Goal: Information Seeking & Learning: Learn about a topic

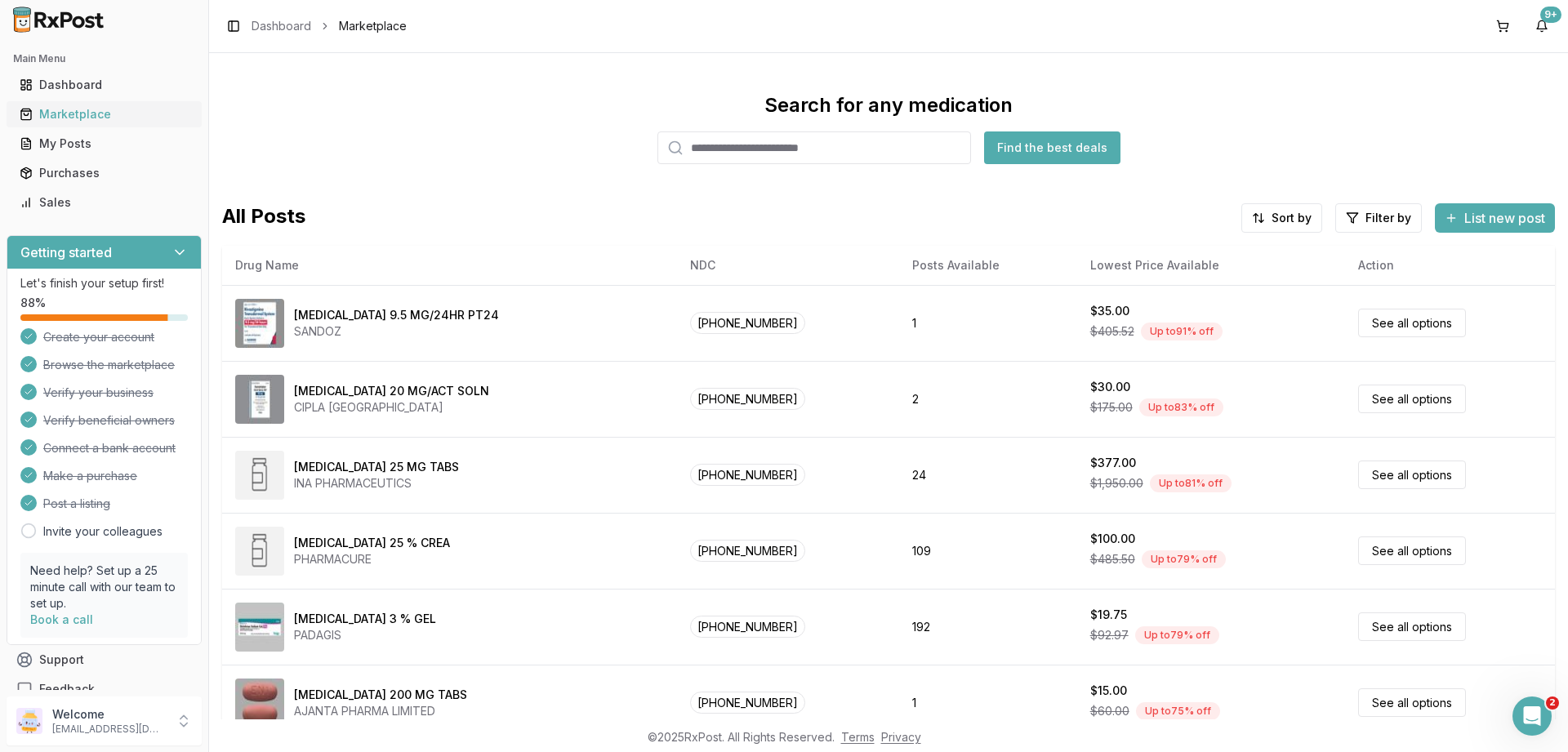
click at [67, 116] on div "Marketplace" at bounding box center [103, 114] width 169 height 16
click at [61, 116] on div "Marketplace" at bounding box center [103, 114] width 169 height 16
click at [93, 117] on div "Marketplace" at bounding box center [103, 114] width 169 height 16
click at [796, 149] on input "search" at bounding box center [814, 148] width 314 height 33
type input "*******"
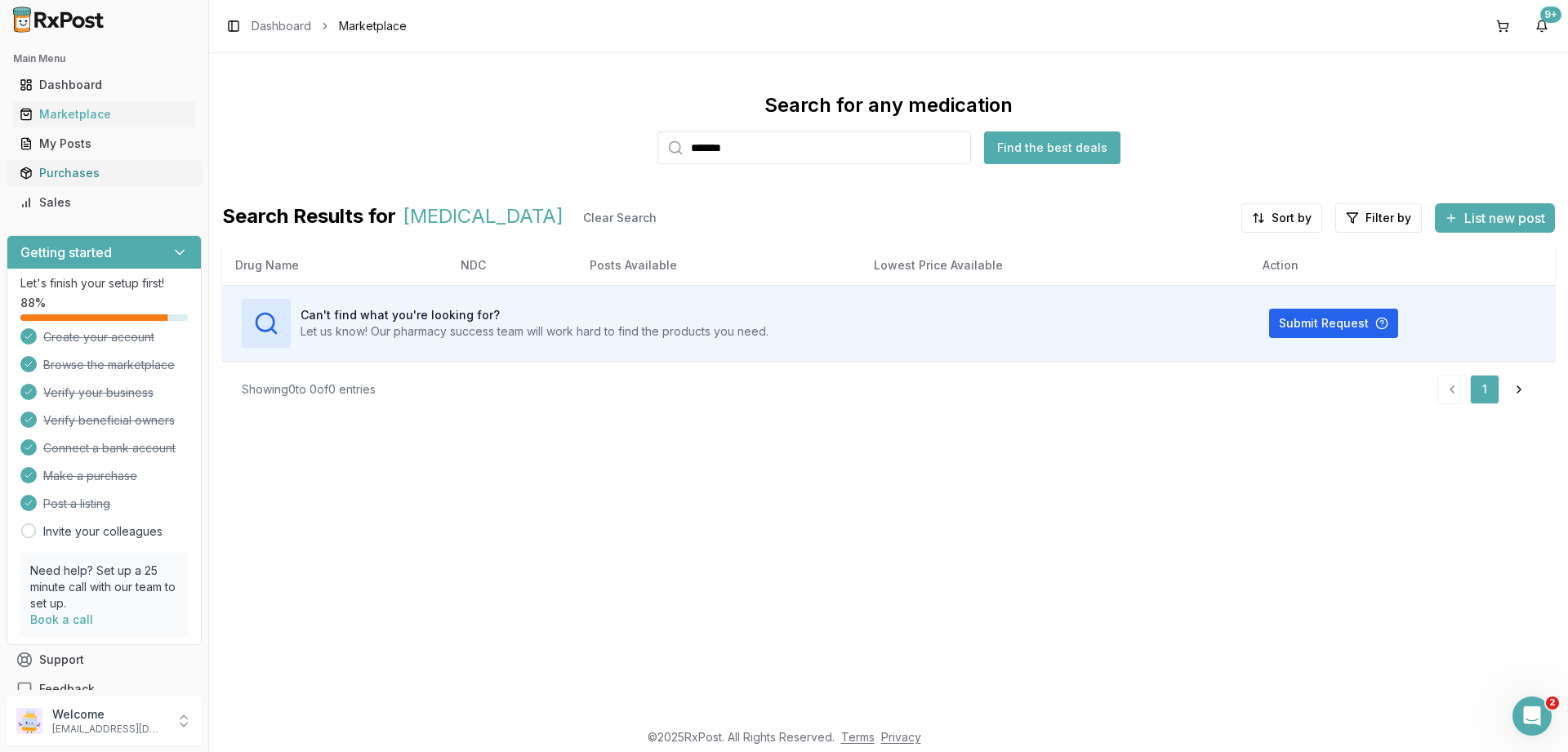
click at [62, 169] on div "Purchases" at bounding box center [103, 173] width 169 height 16
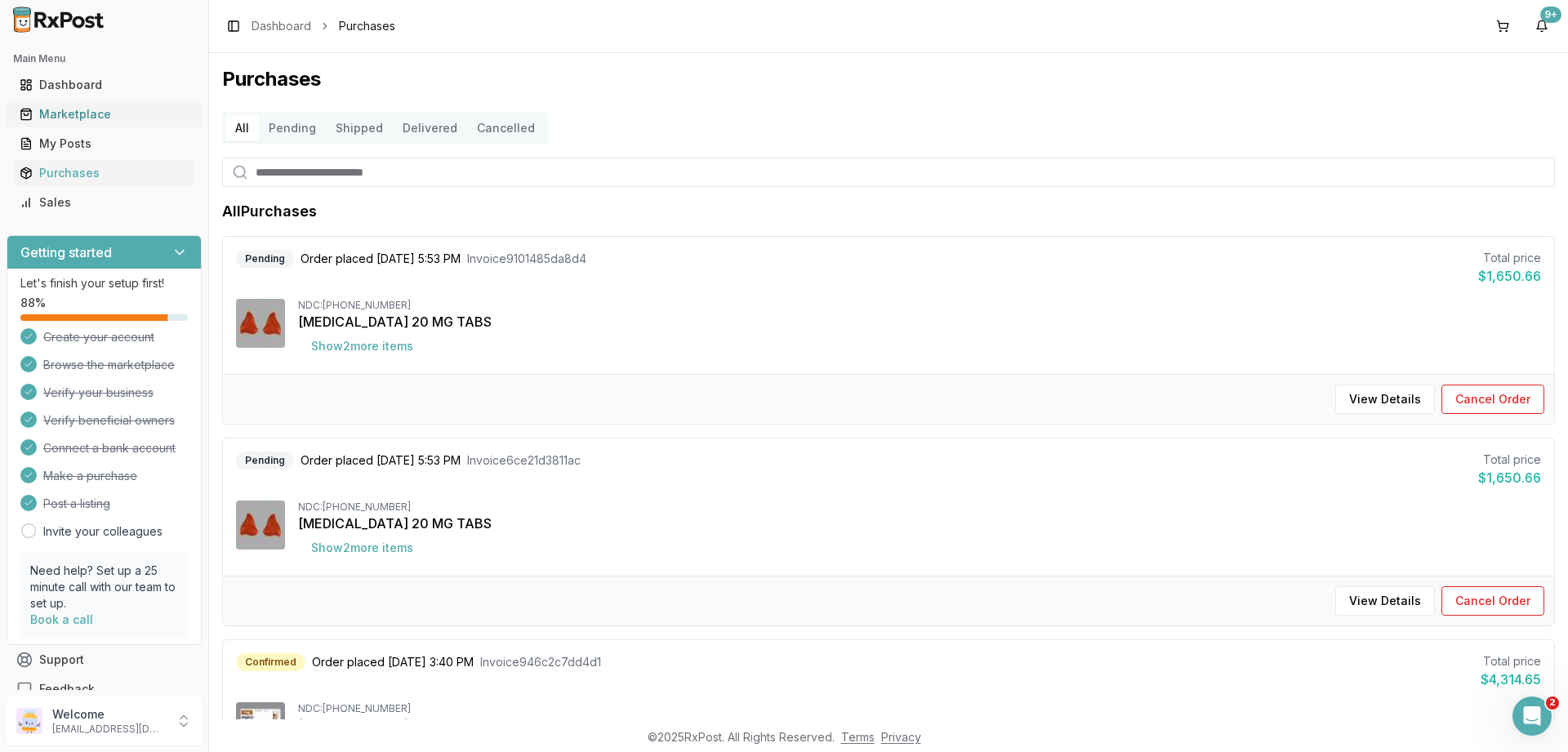
click at [81, 116] on div "Marketplace" at bounding box center [103, 114] width 169 height 16
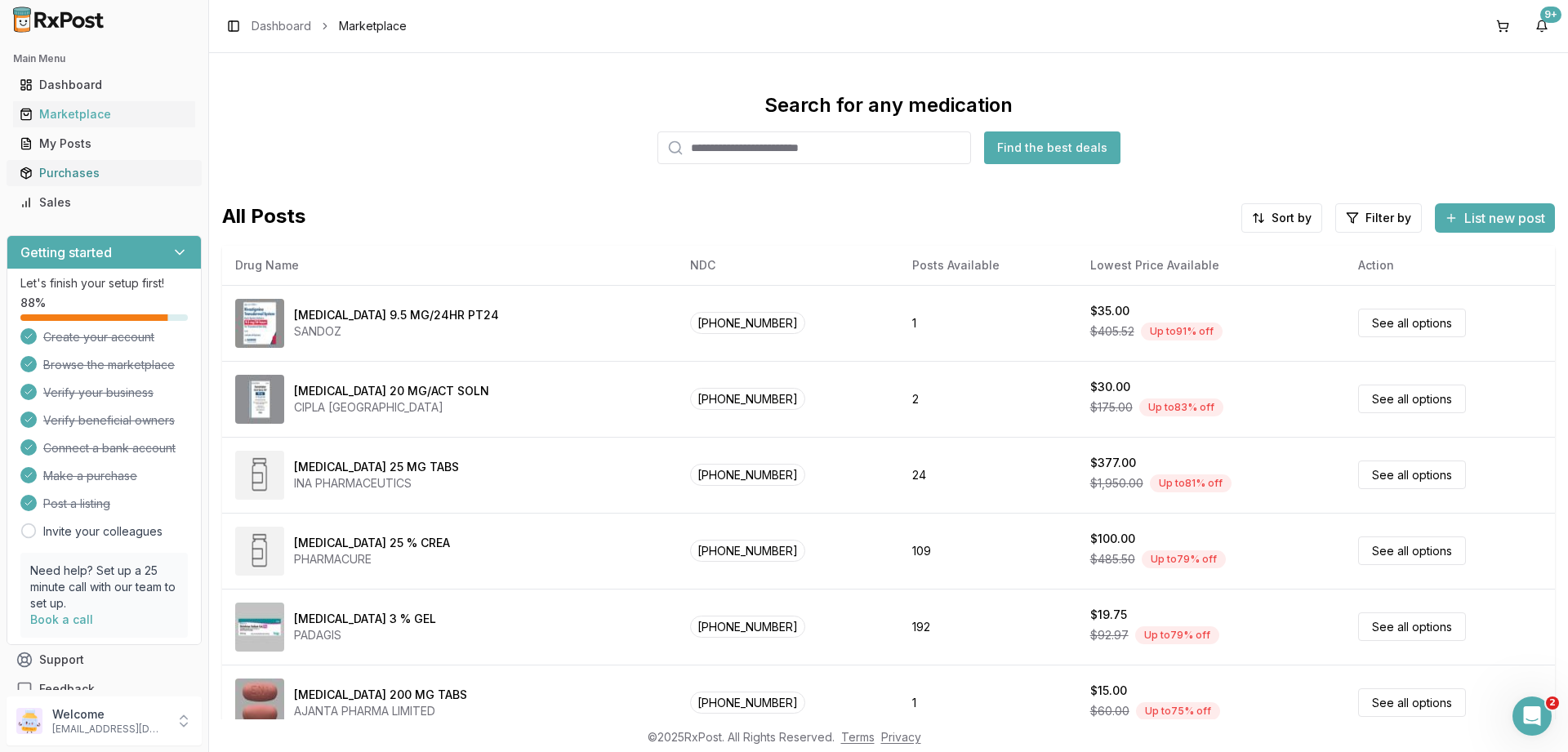
click at [64, 169] on div "Purchases" at bounding box center [103, 173] width 169 height 16
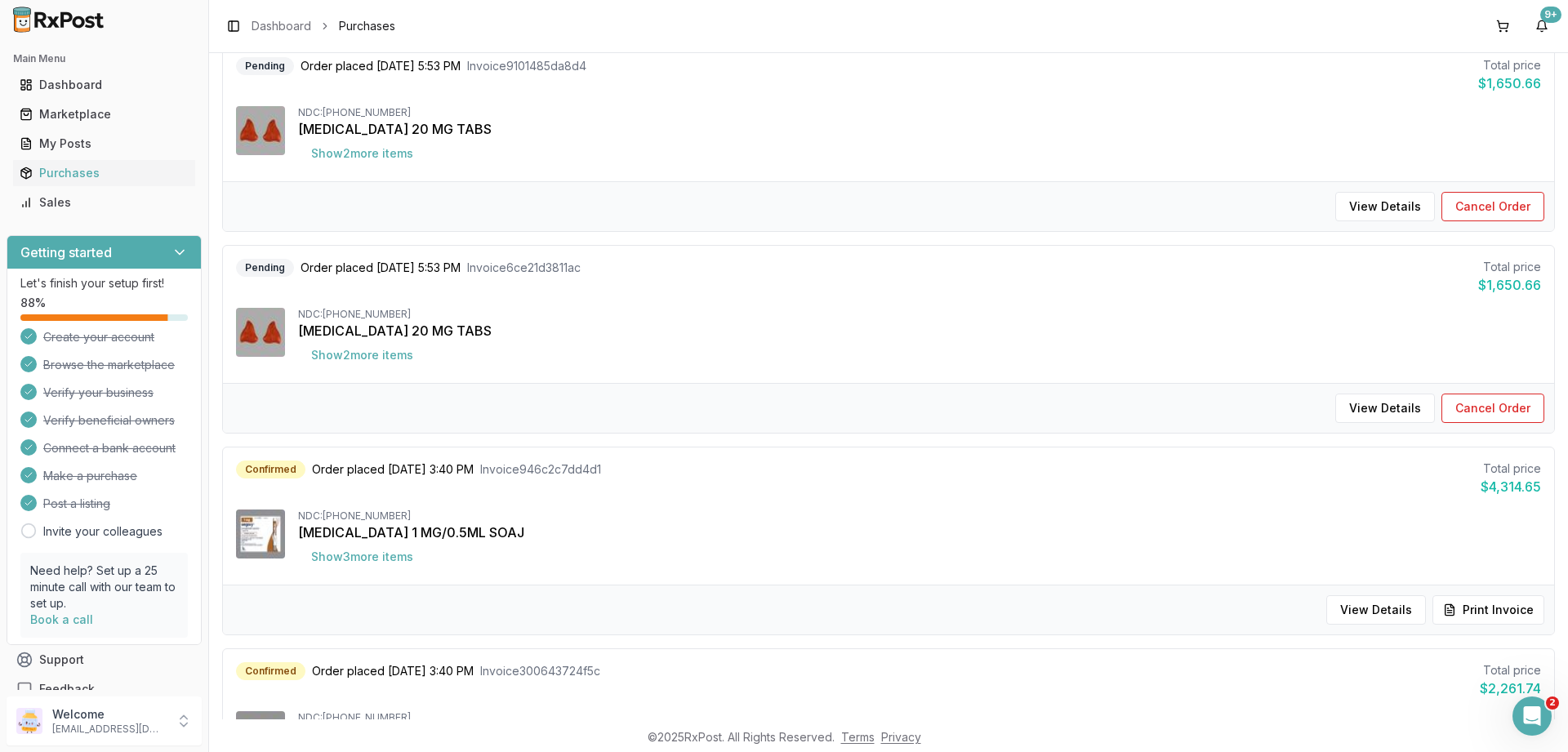
scroll to position [294, 0]
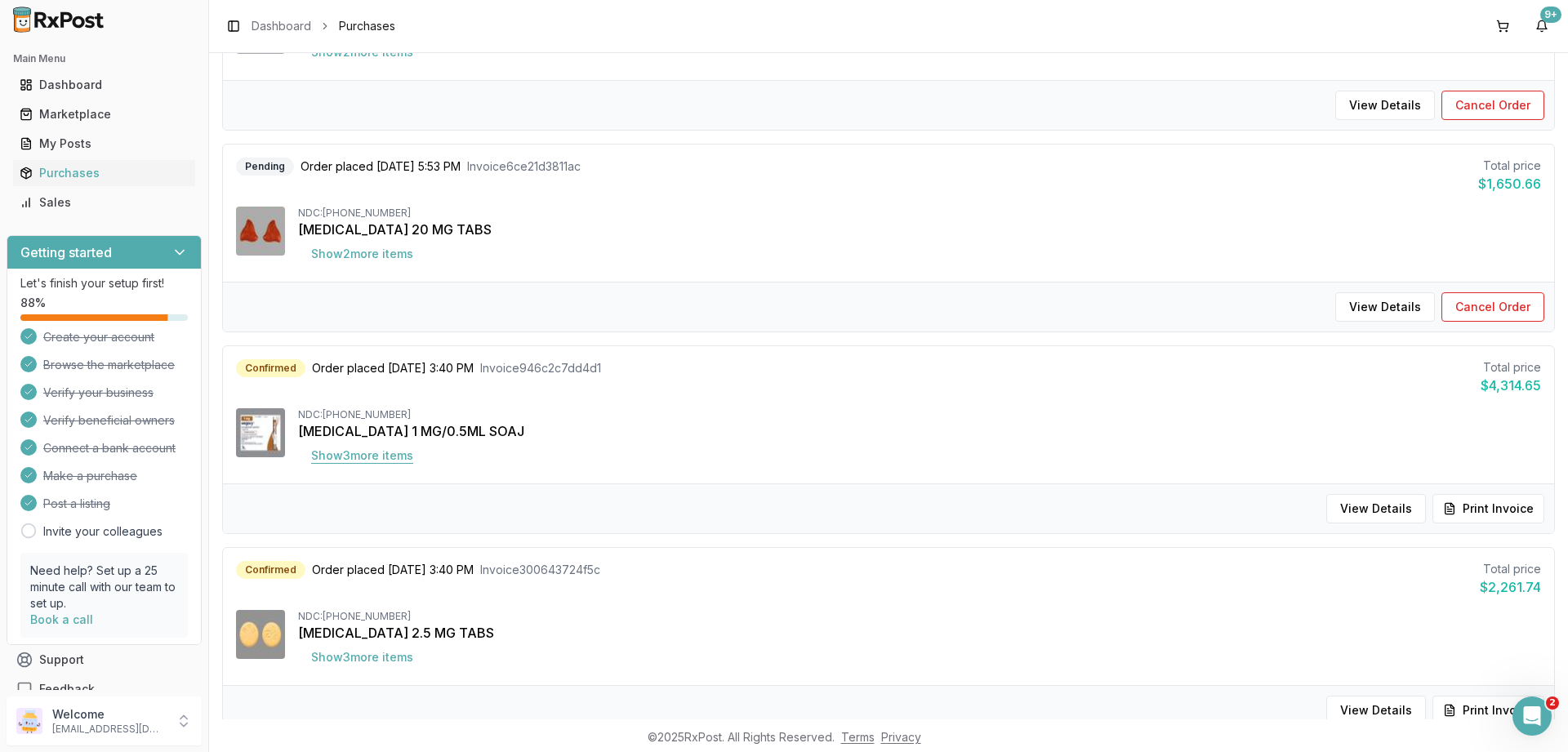
click at [365, 450] on button "Show 3 more item s" at bounding box center [362, 455] width 128 height 30
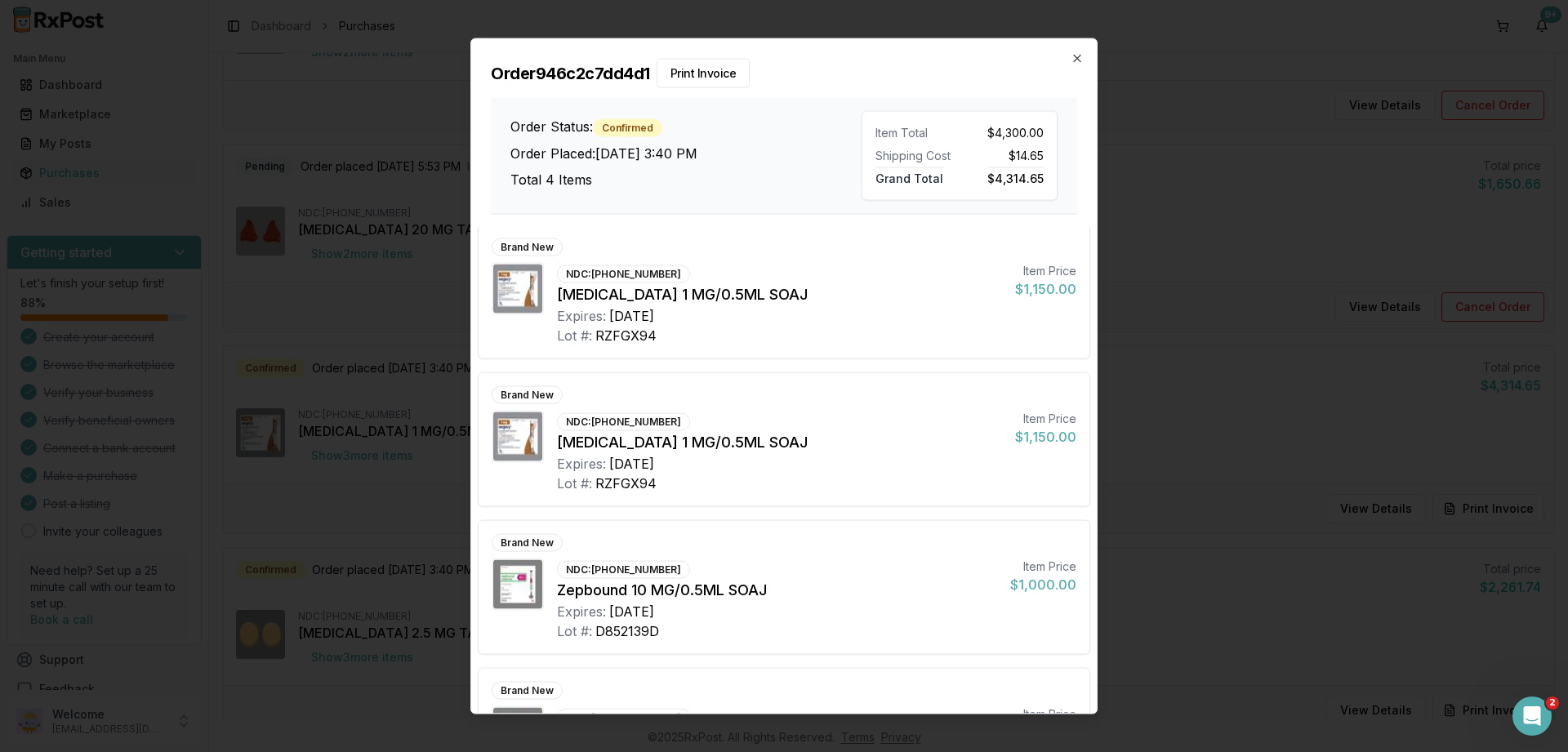
scroll to position [0, 0]
click at [1075, 55] on icon "button" at bounding box center [1077, 58] width 13 height 13
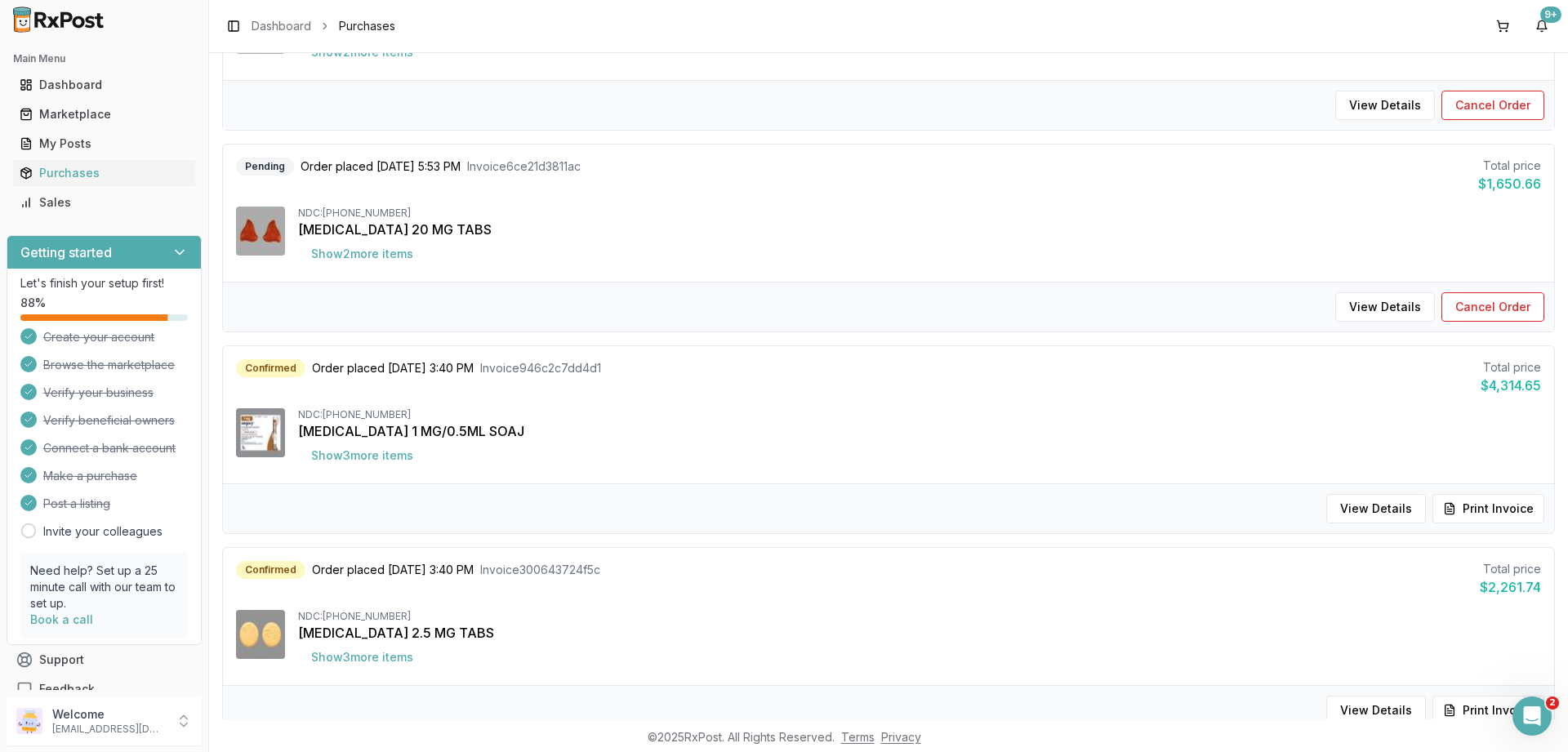
scroll to position [294, 0]
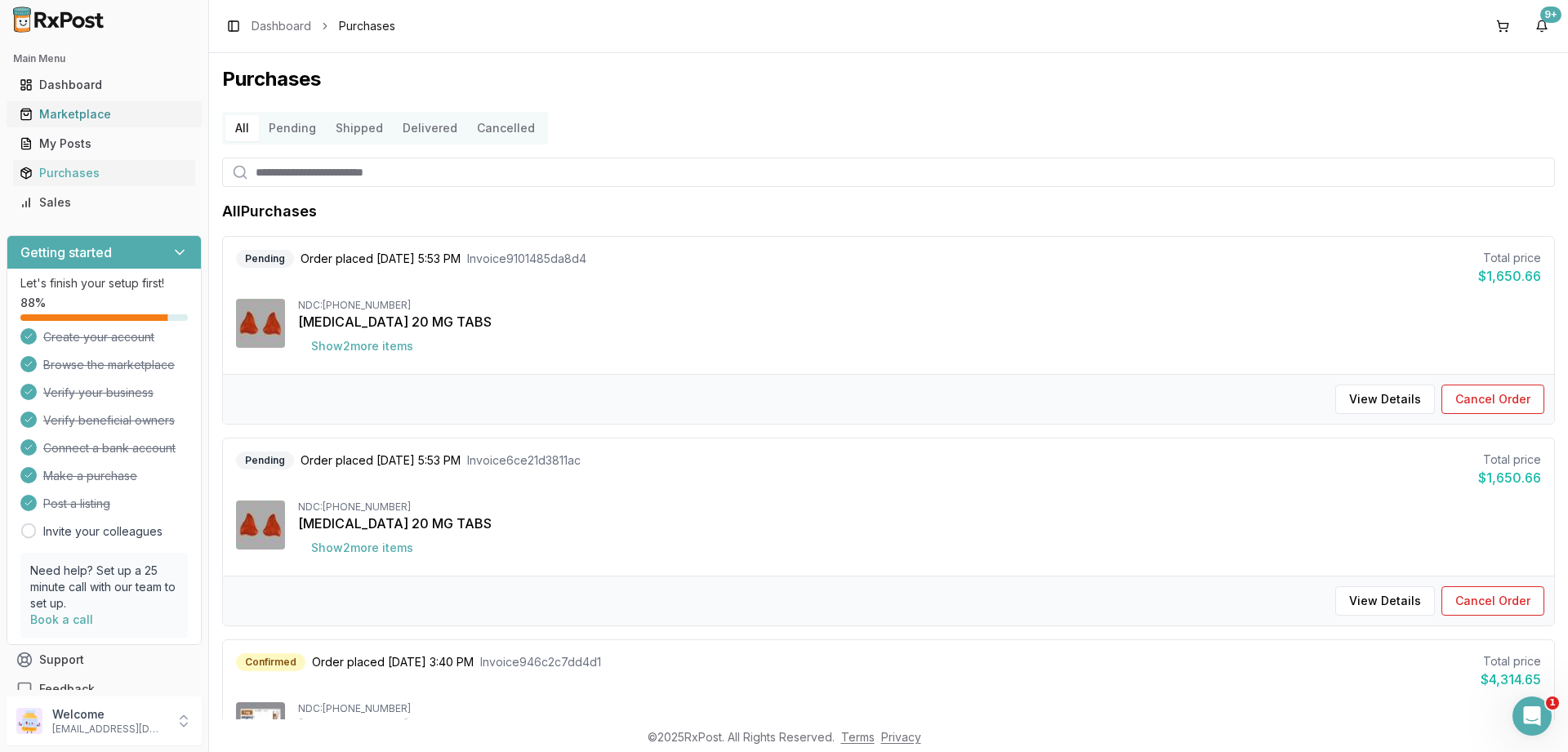
click at [81, 115] on div "Marketplace" at bounding box center [103, 114] width 169 height 16
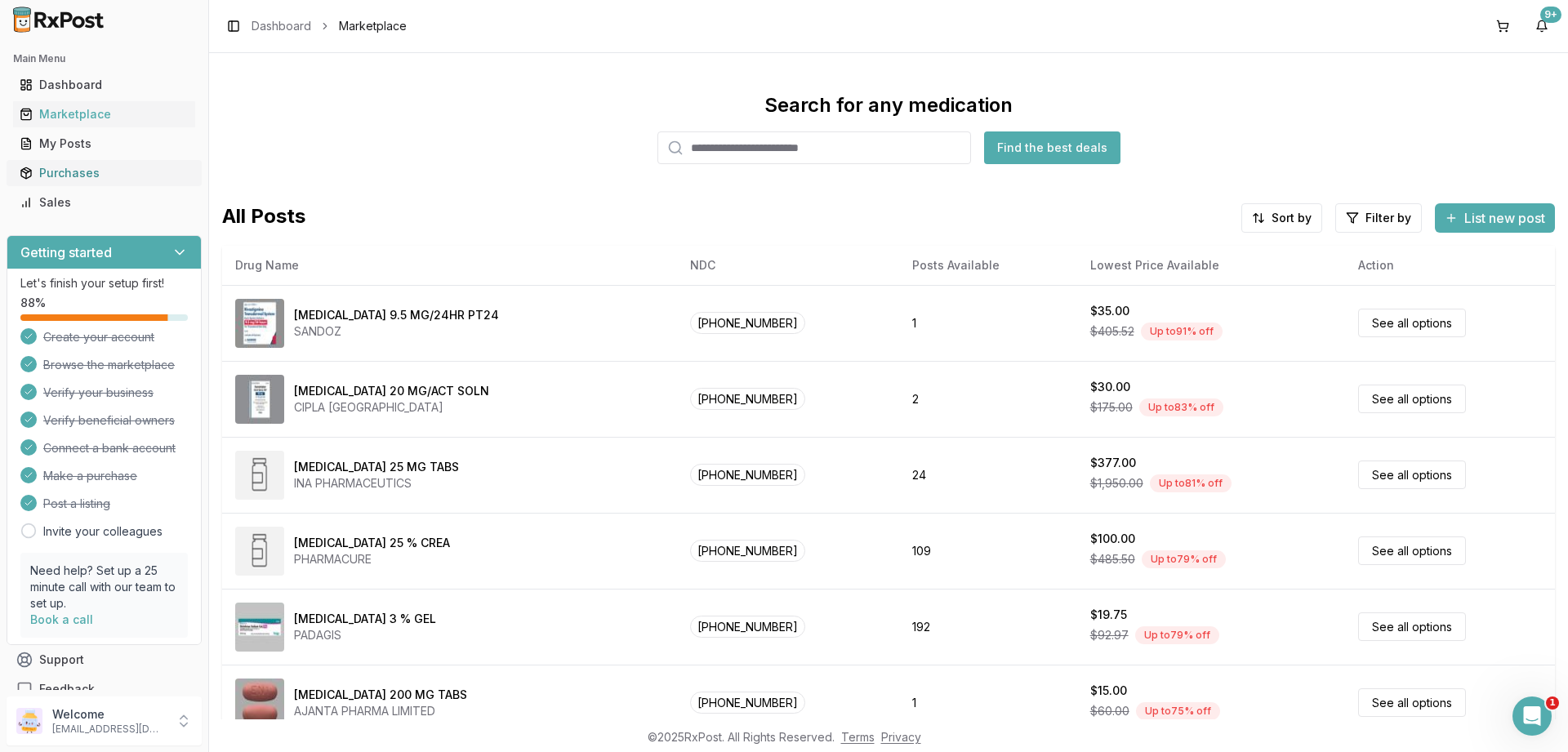
click at [66, 175] on div "Purchases" at bounding box center [103, 173] width 169 height 16
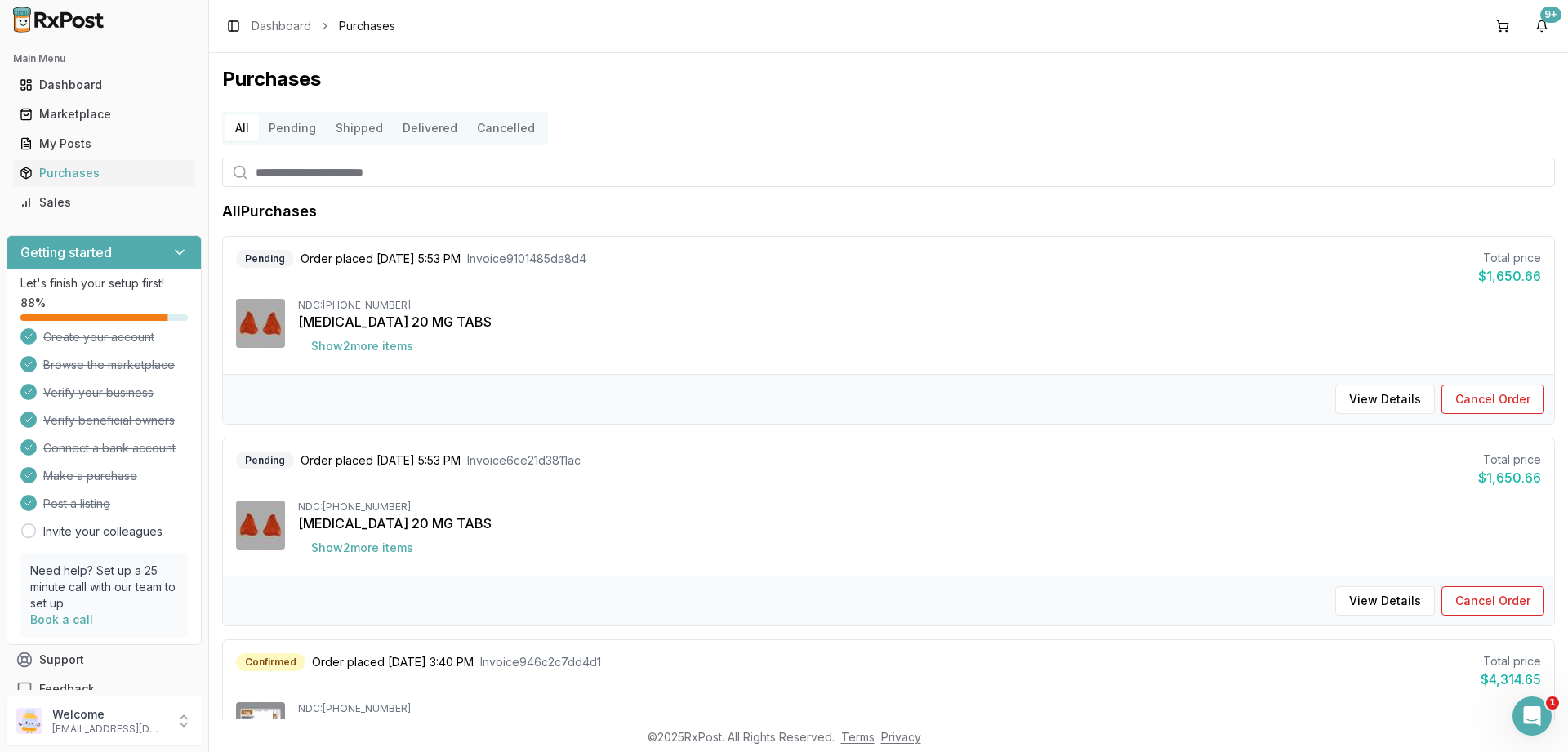
click at [287, 134] on button "Pending" at bounding box center [292, 128] width 67 height 26
click at [72, 112] on div "Marketplace" at bounding box center [103, 114] width 169 height 16
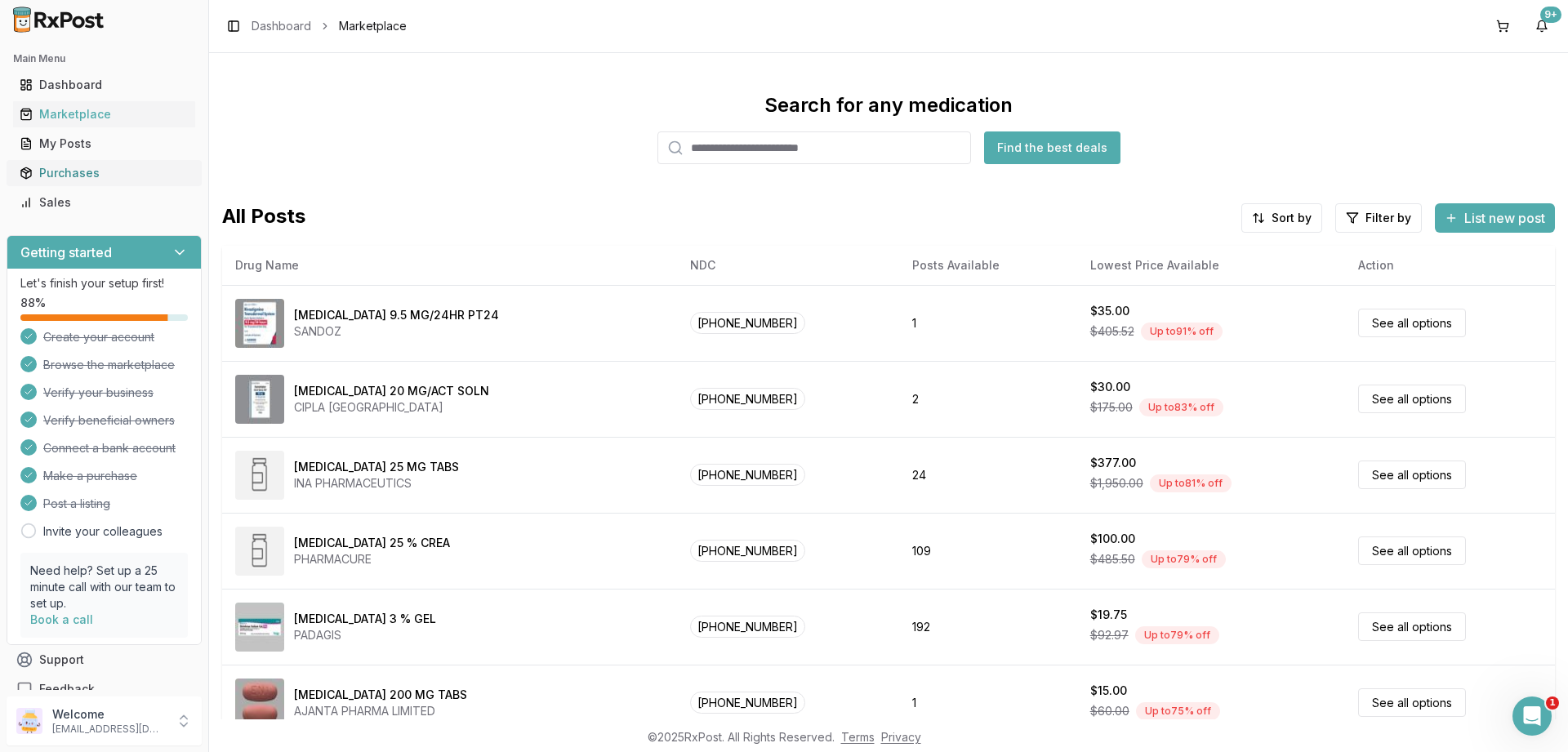
click at [56, 168] on div "Purchases" at bounding box center [103, 173] width 169 height 16
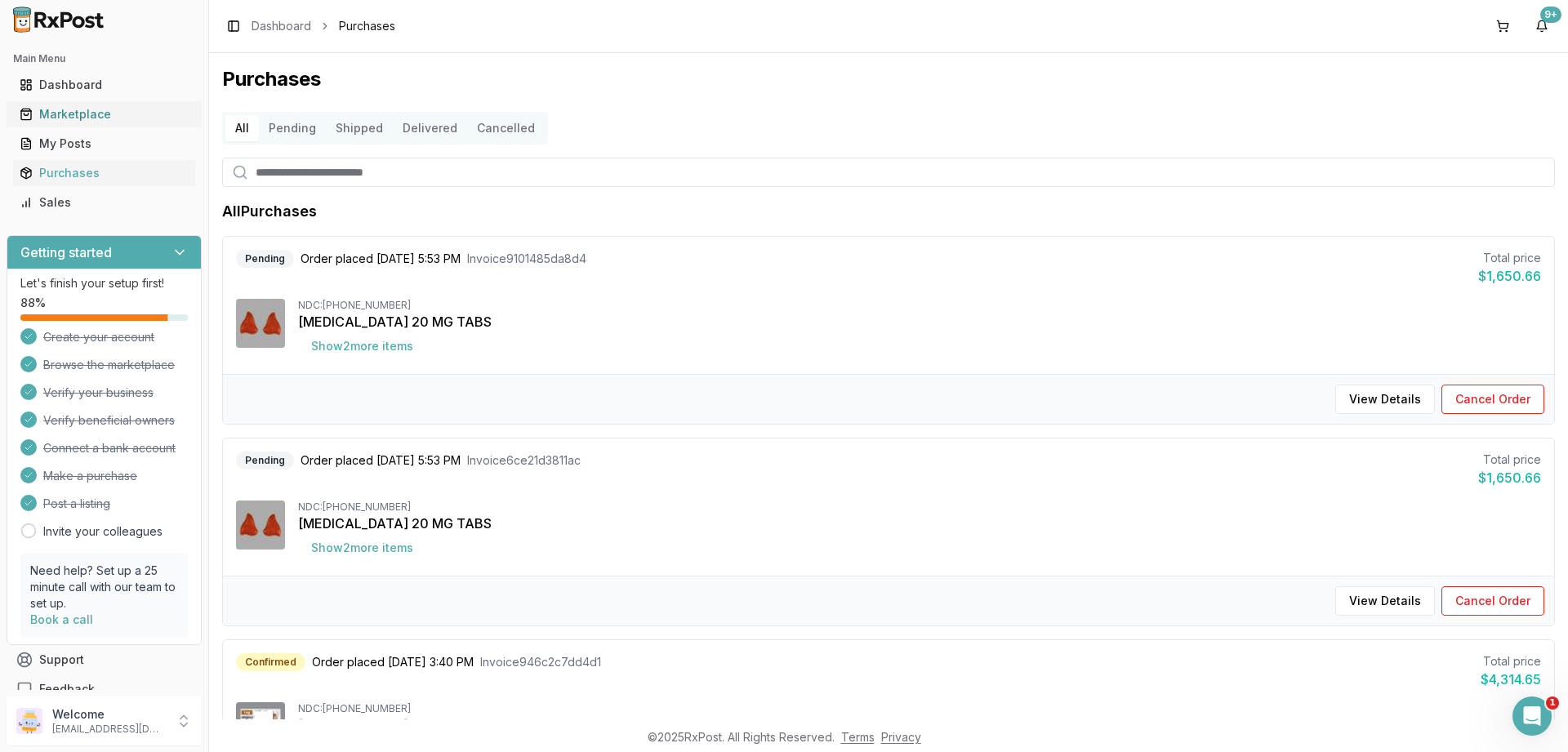
click at [60, 114] on div "Marketplace" at bounding box center [103, 114] width 169 height 16
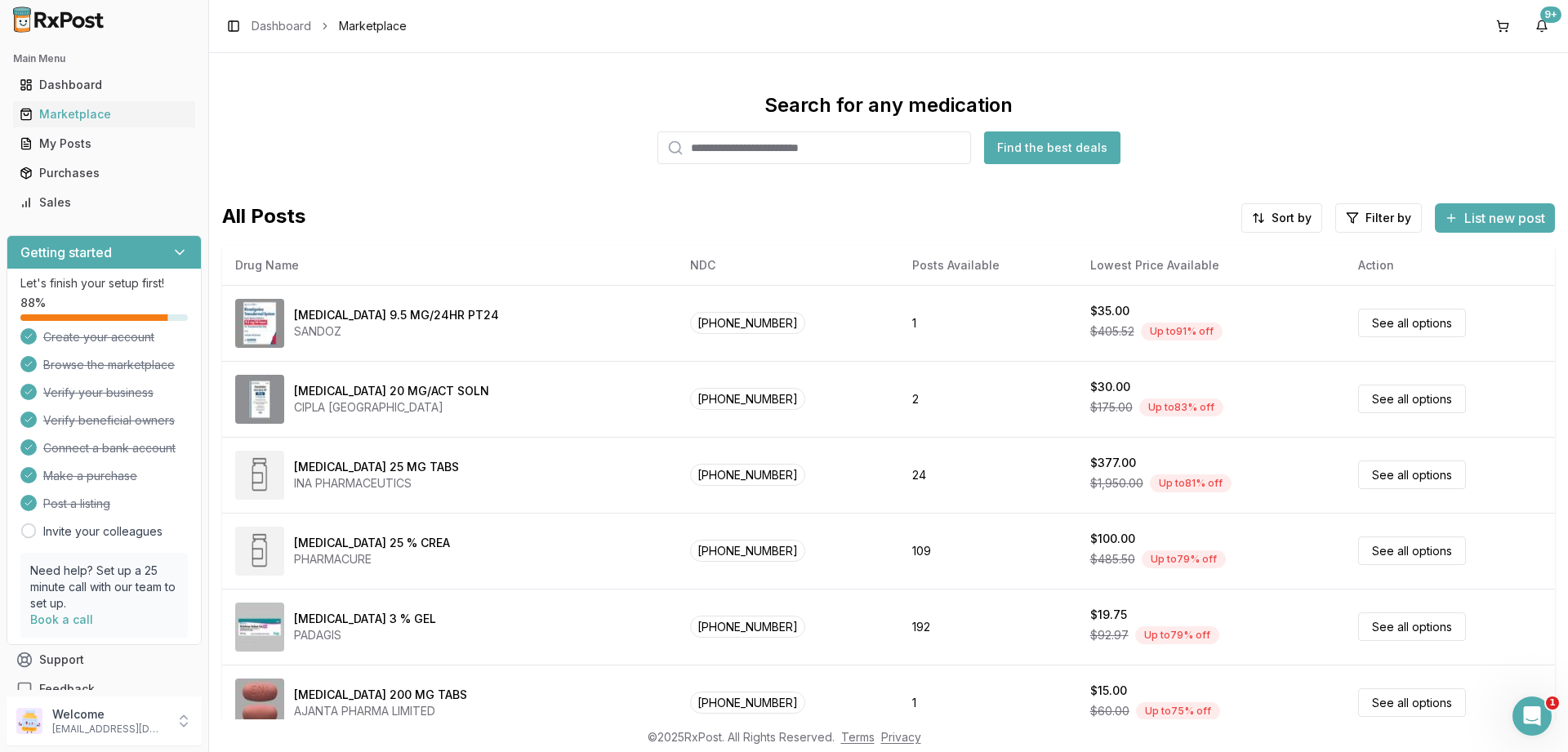
click at [866, 151] on input "search" at bounding box center [814, 148] width 314 height 33
type input "*******"
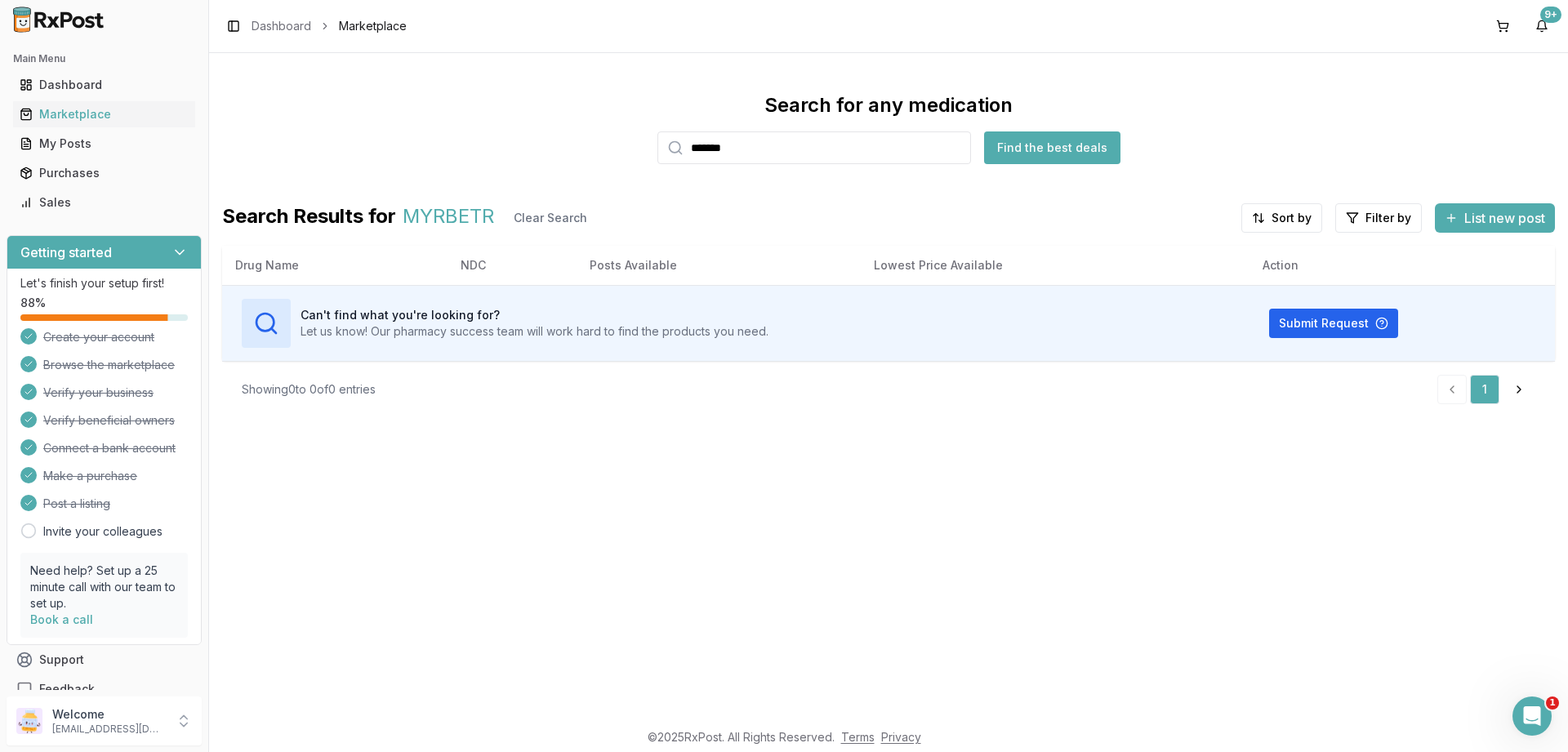
click at [1455, 218] on div "List new post" at bounding box center [1495, 218] width 100 height 19
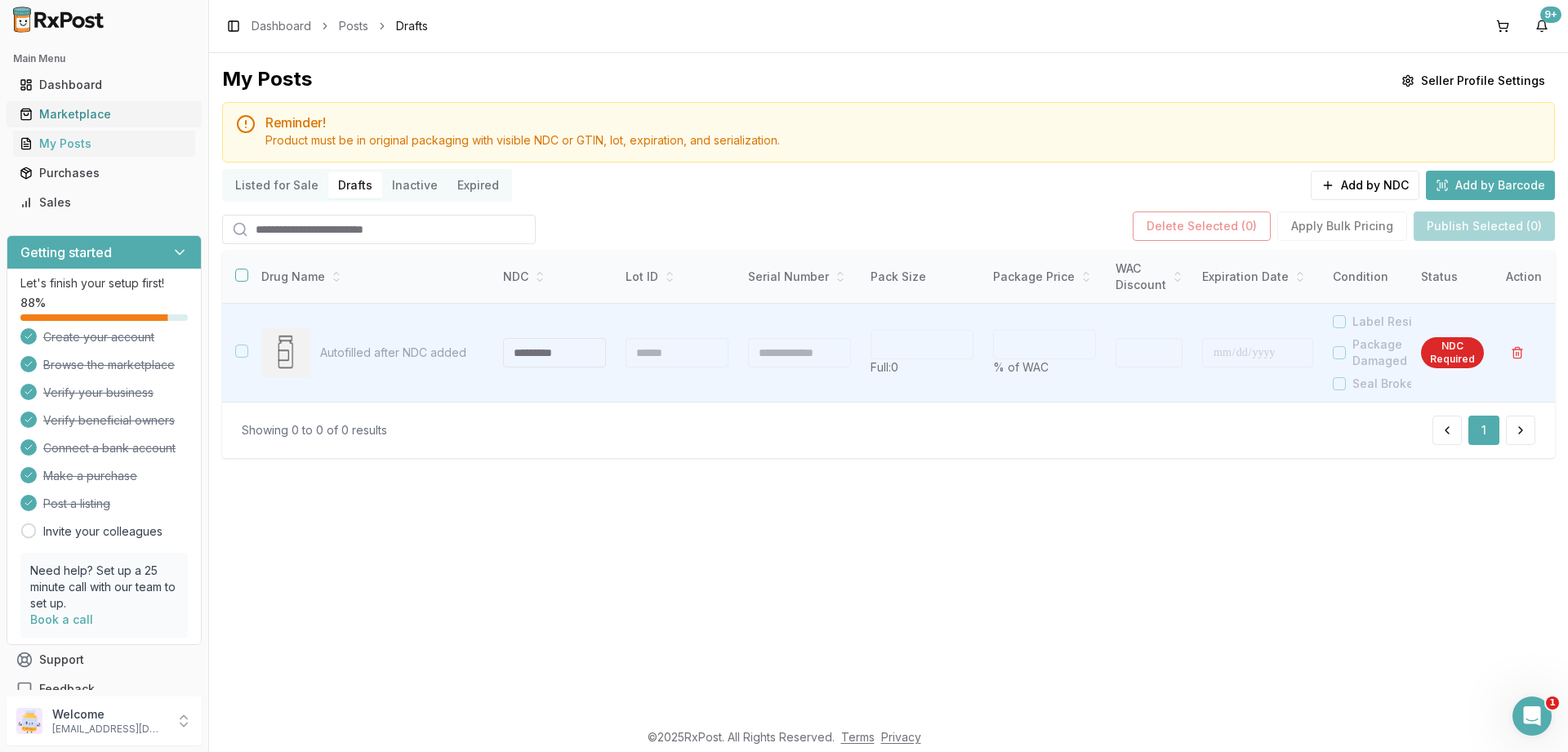
click at [81, 115] on div "Marketplace" at bounding box center [103, 114] width 169 height 16
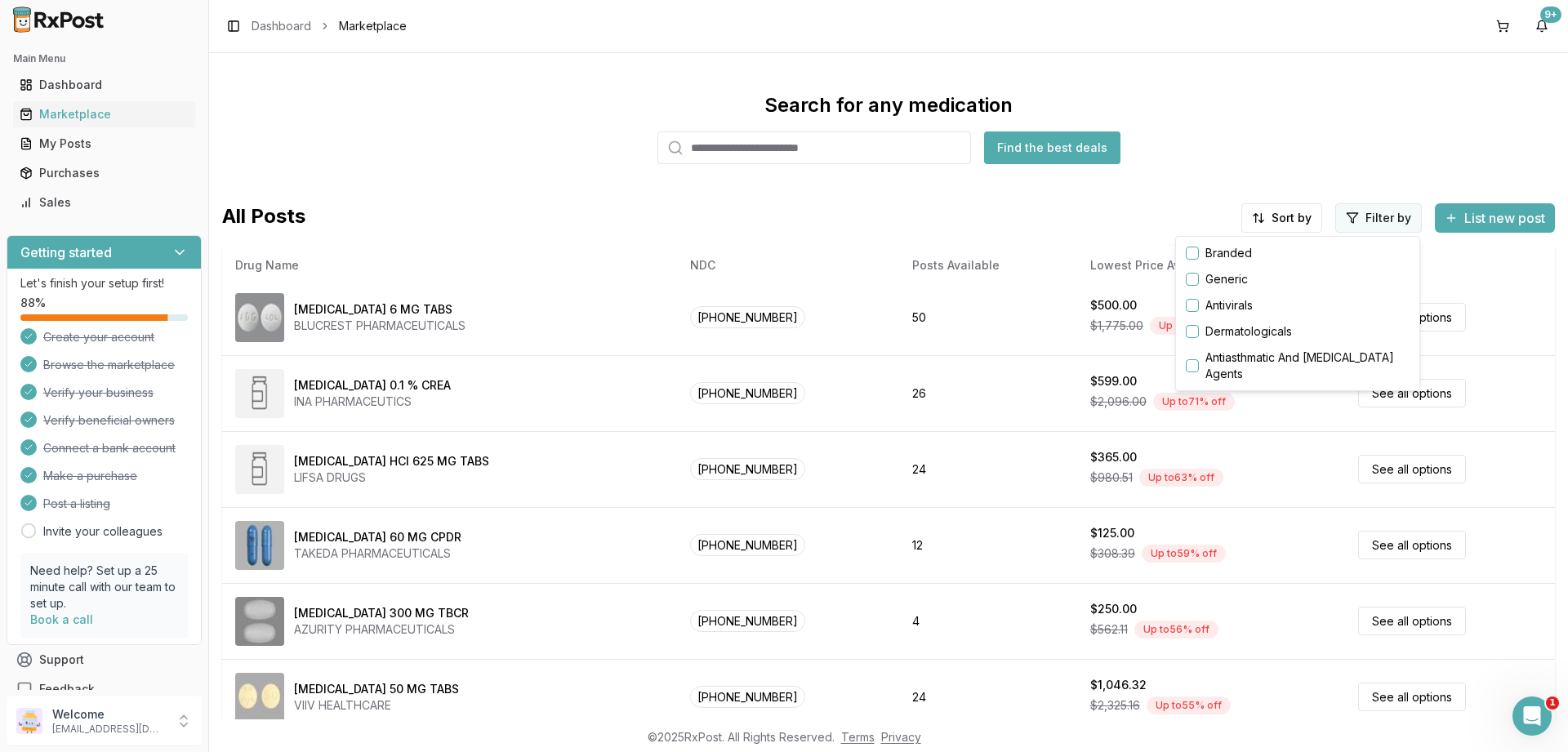
click at [1355, 214] on html "Main Menu Dashboard Marketplace My Posts Purchases Sales Getting started Let's …" at bounding box center [784, 376] width 1568 height 752
click at [1191, 253] on button "button" at bounding box center [1191, 253] width 13 height 13
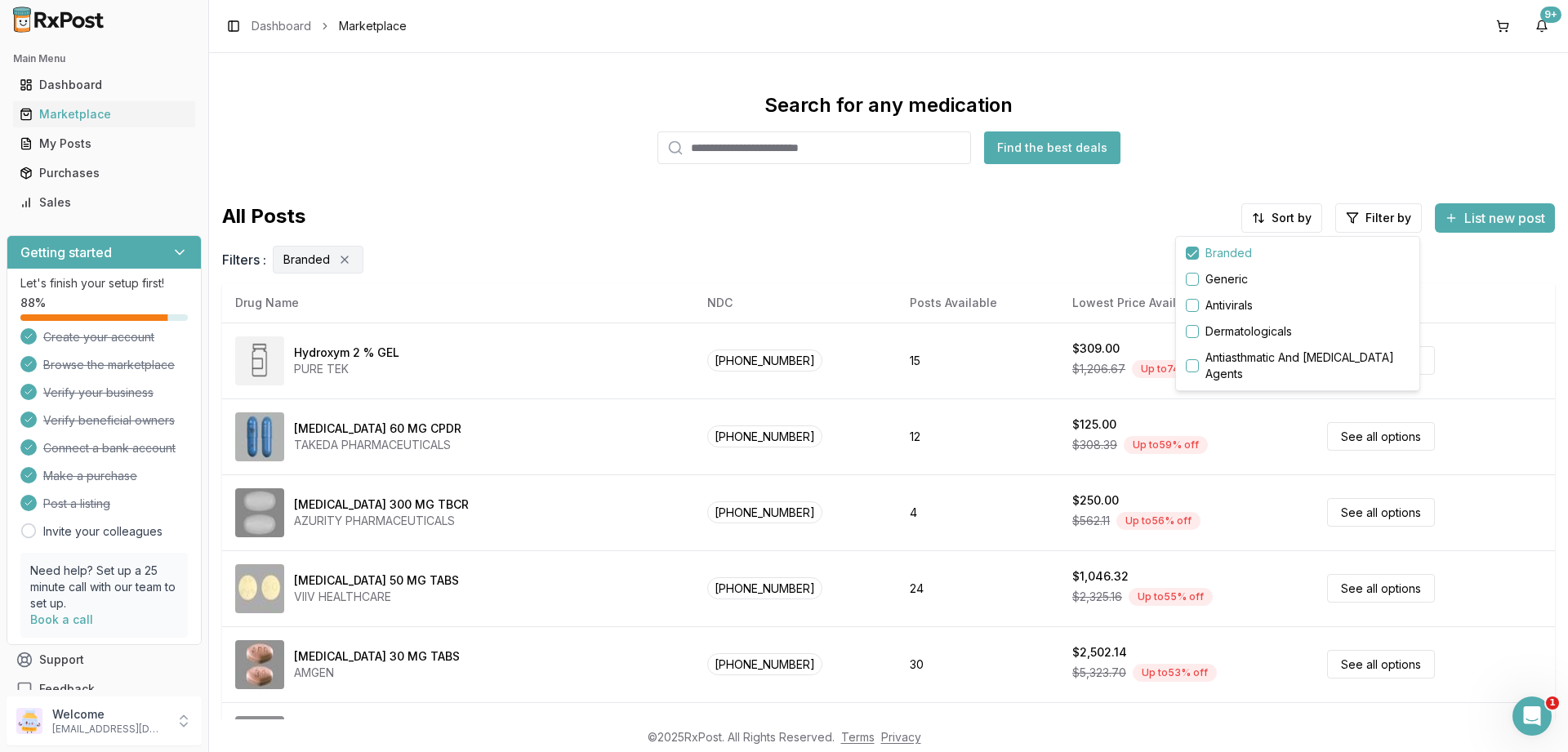
click at [1289, 214] on html "Main Menu Dashboard Marketplace My Posts Purchases Sales Getting started Let's …" at bounding box center [784, 376] width 1568 height 752
click at [1220, 302] on div "Price: High to Low" at bounding box center [1240, 305] width 155 height 26
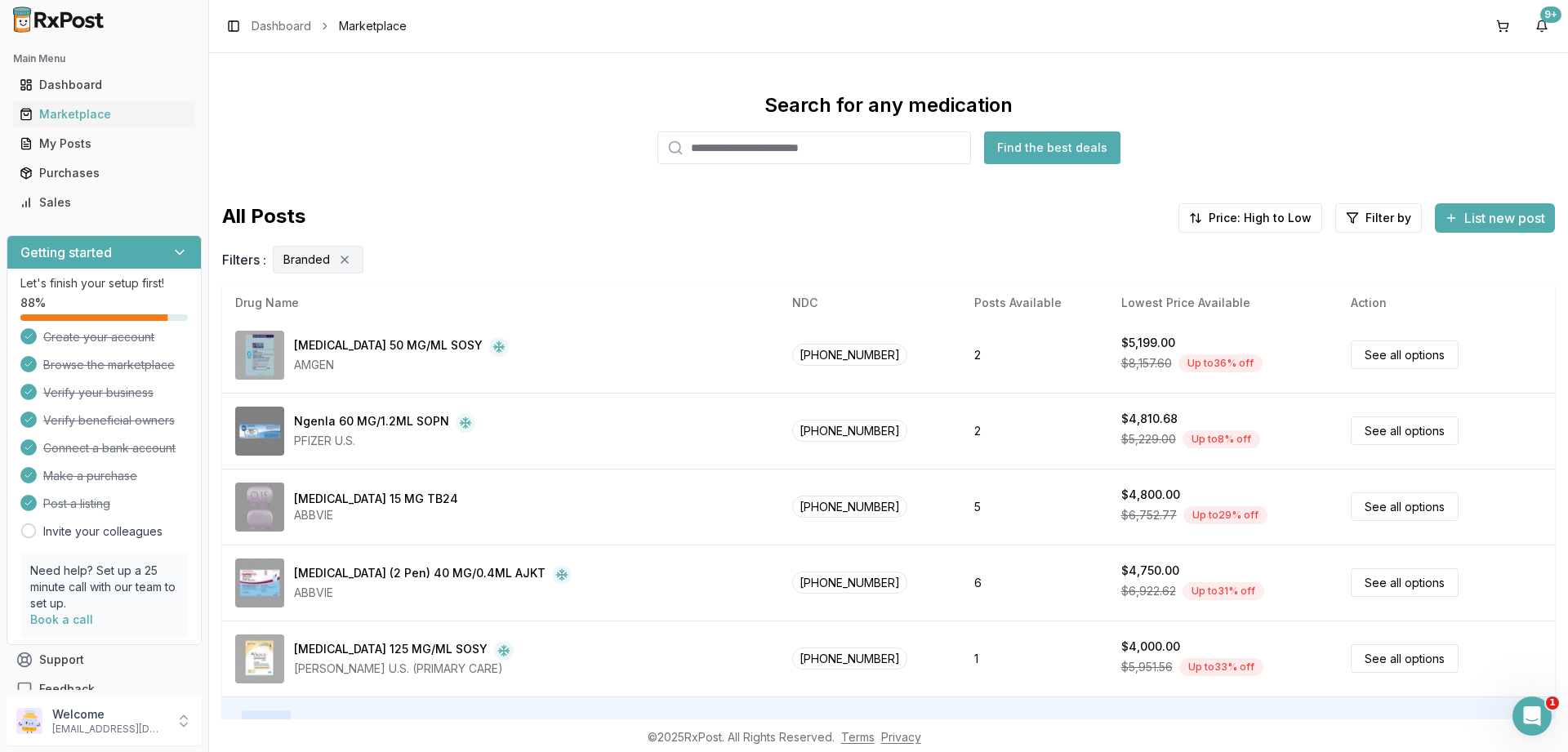
scroll to position [109, 0]
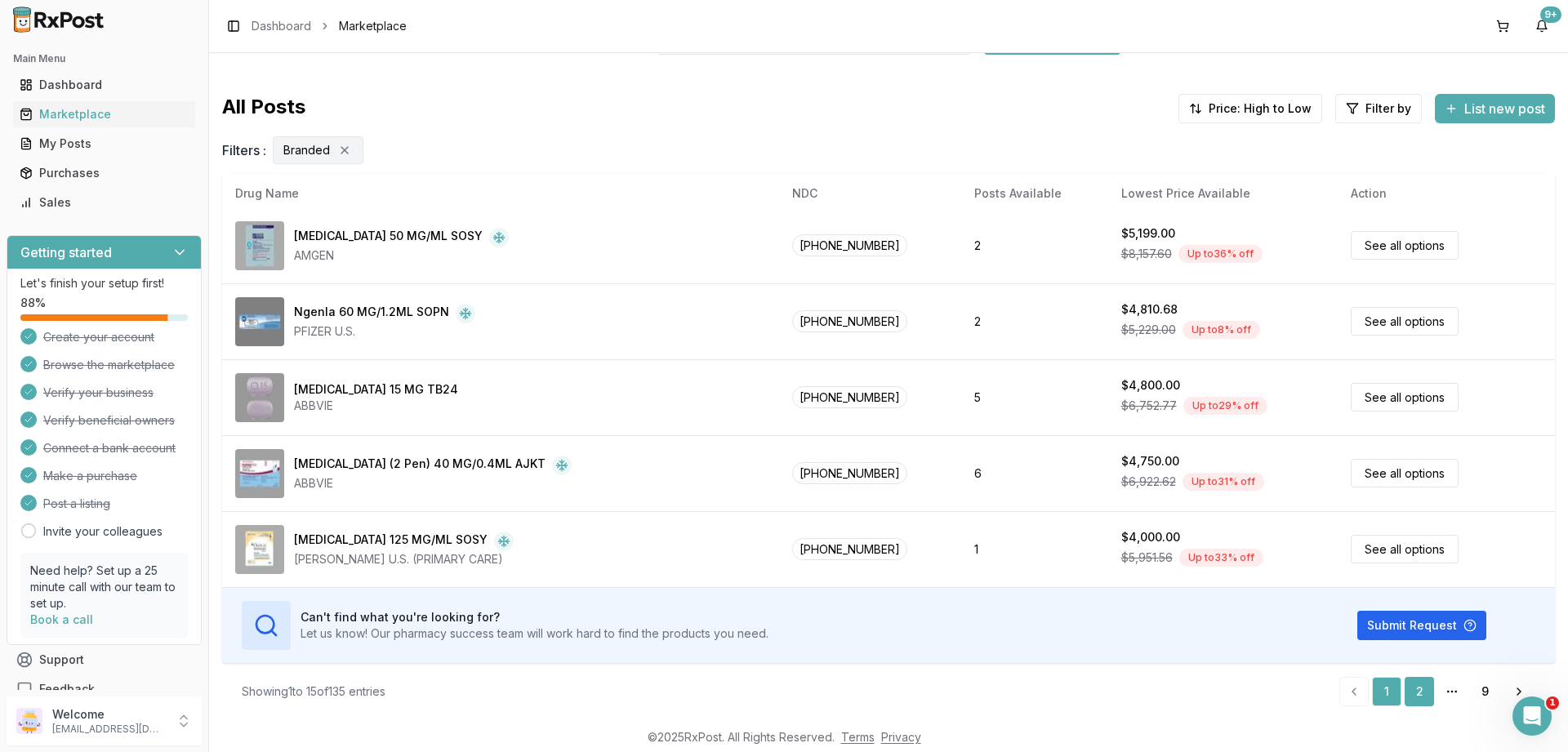
click at [1417, 688] on link "2" at bounding box center [1419, 691] width 30 height 30
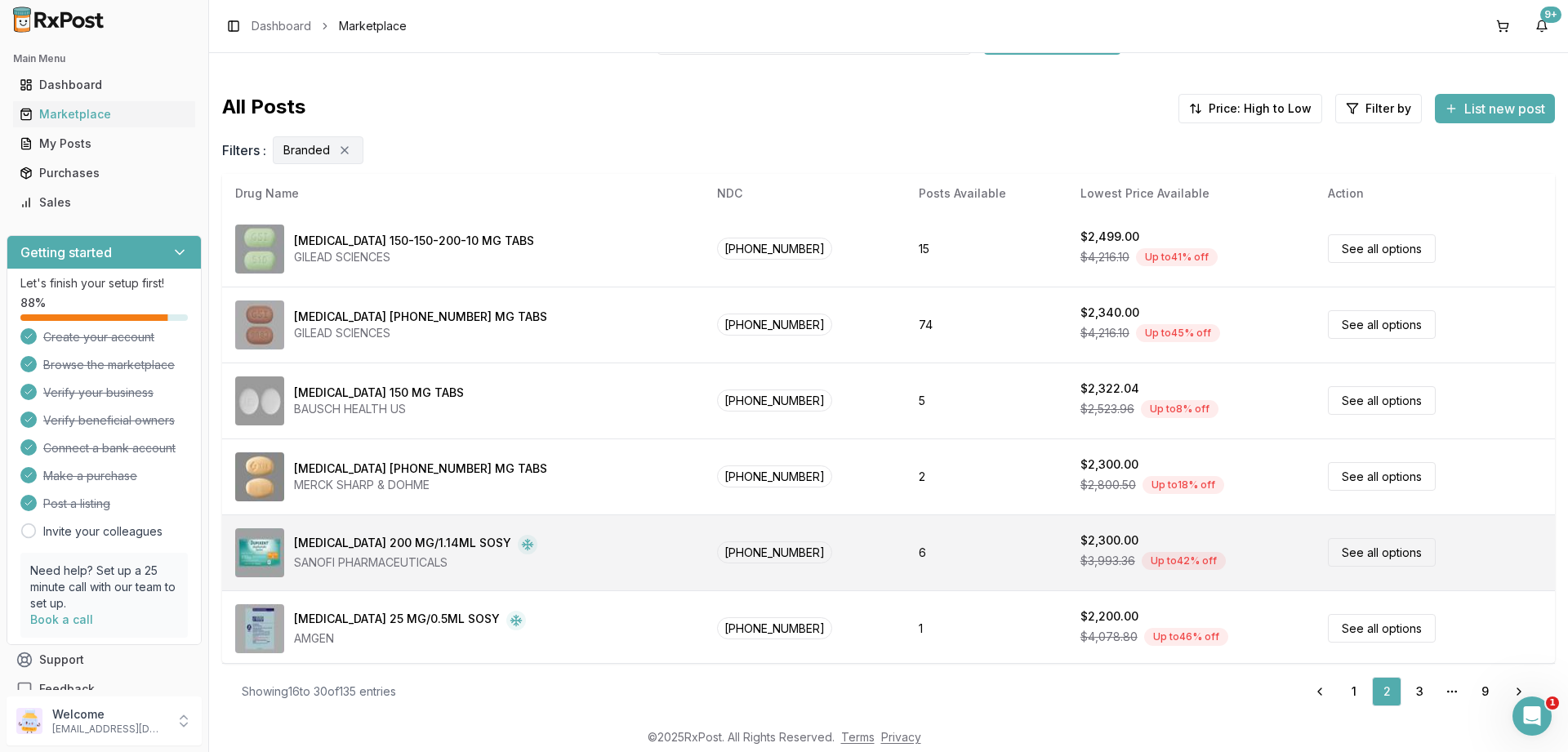
scroll to position [765, 0]
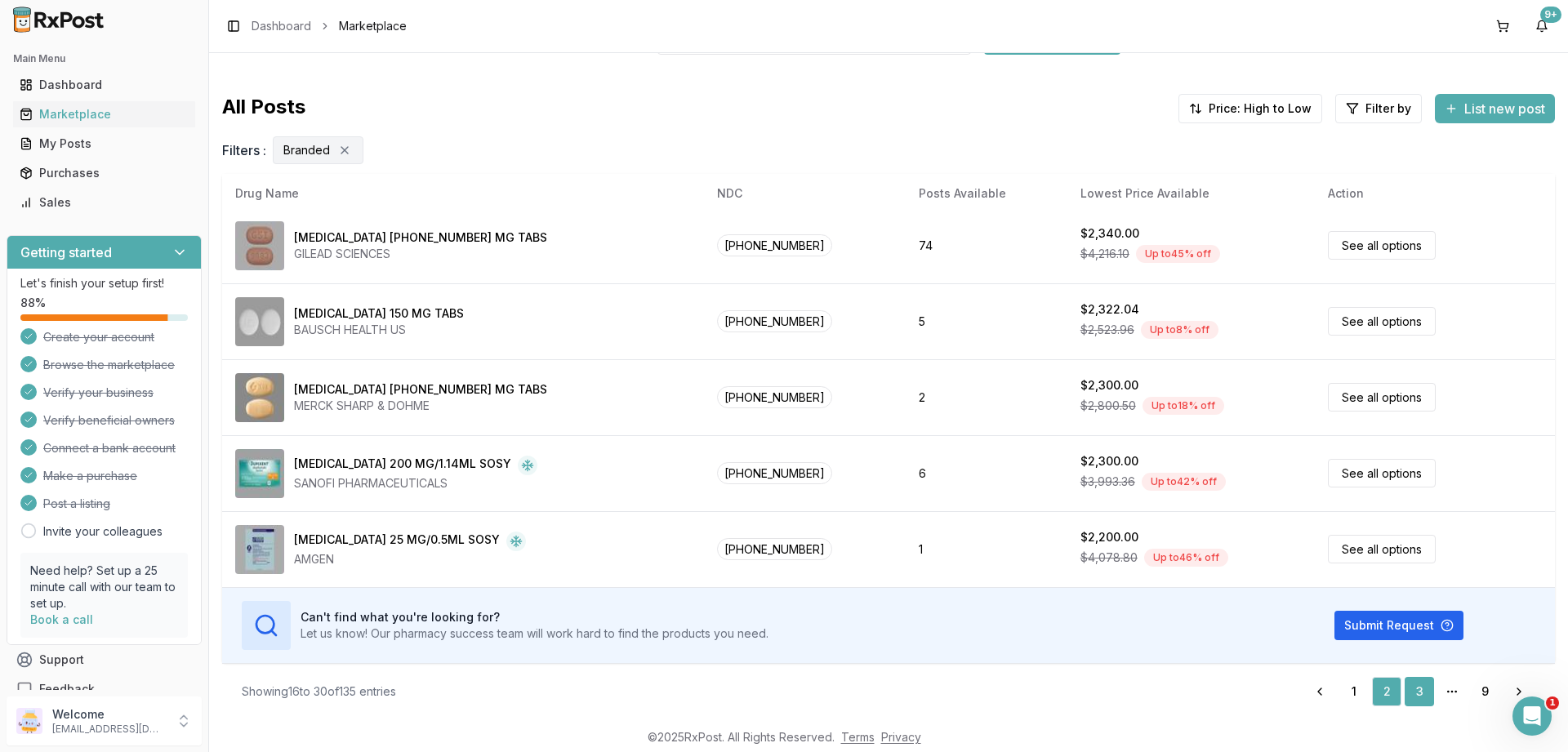
click at [1422, 694] on link "3" at bounding box center [1419, 691] width 30 height 30
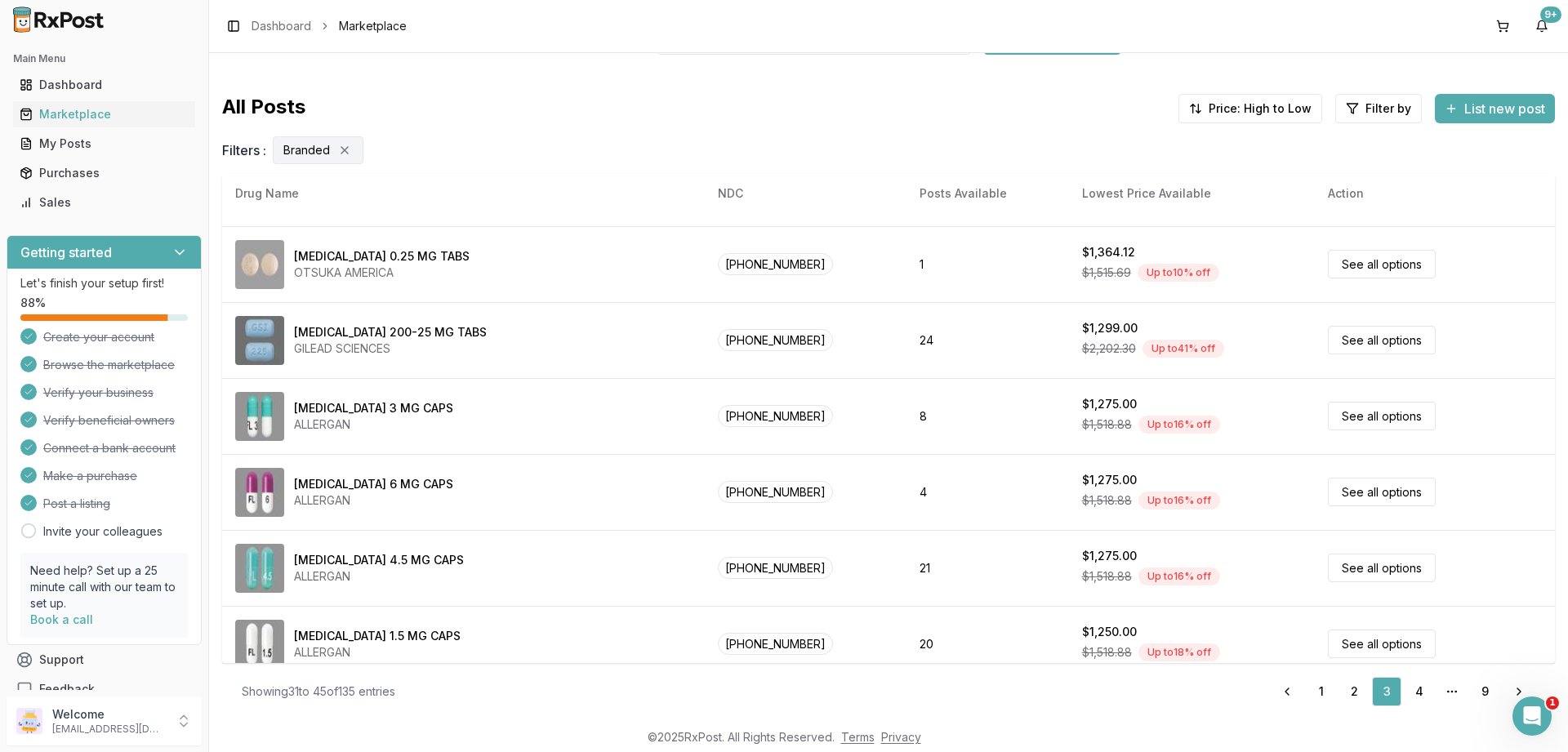
scroll to position [765, 0]
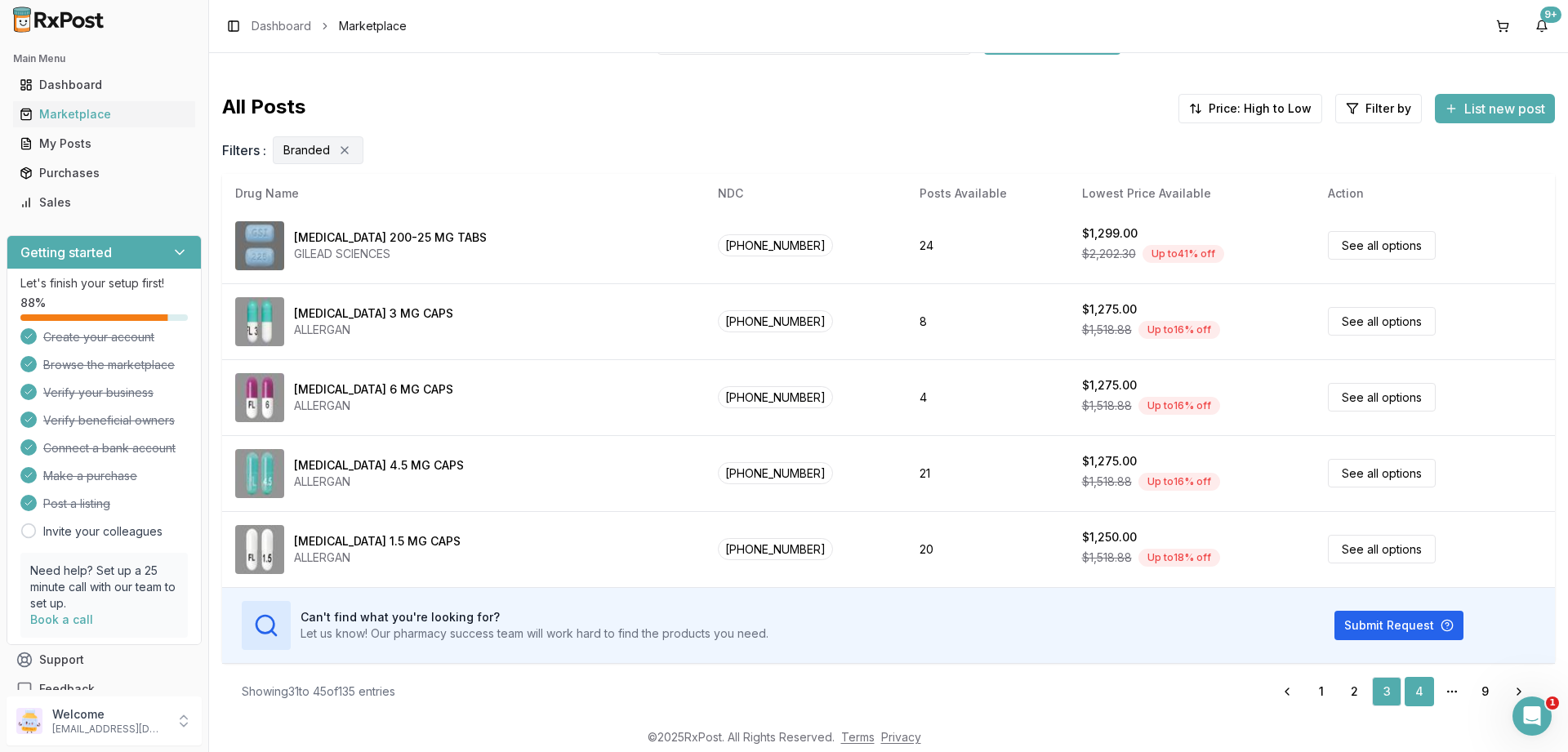
click at [1426, 695] on link "4" at bounding box center [1419, 691] width 30 height 30
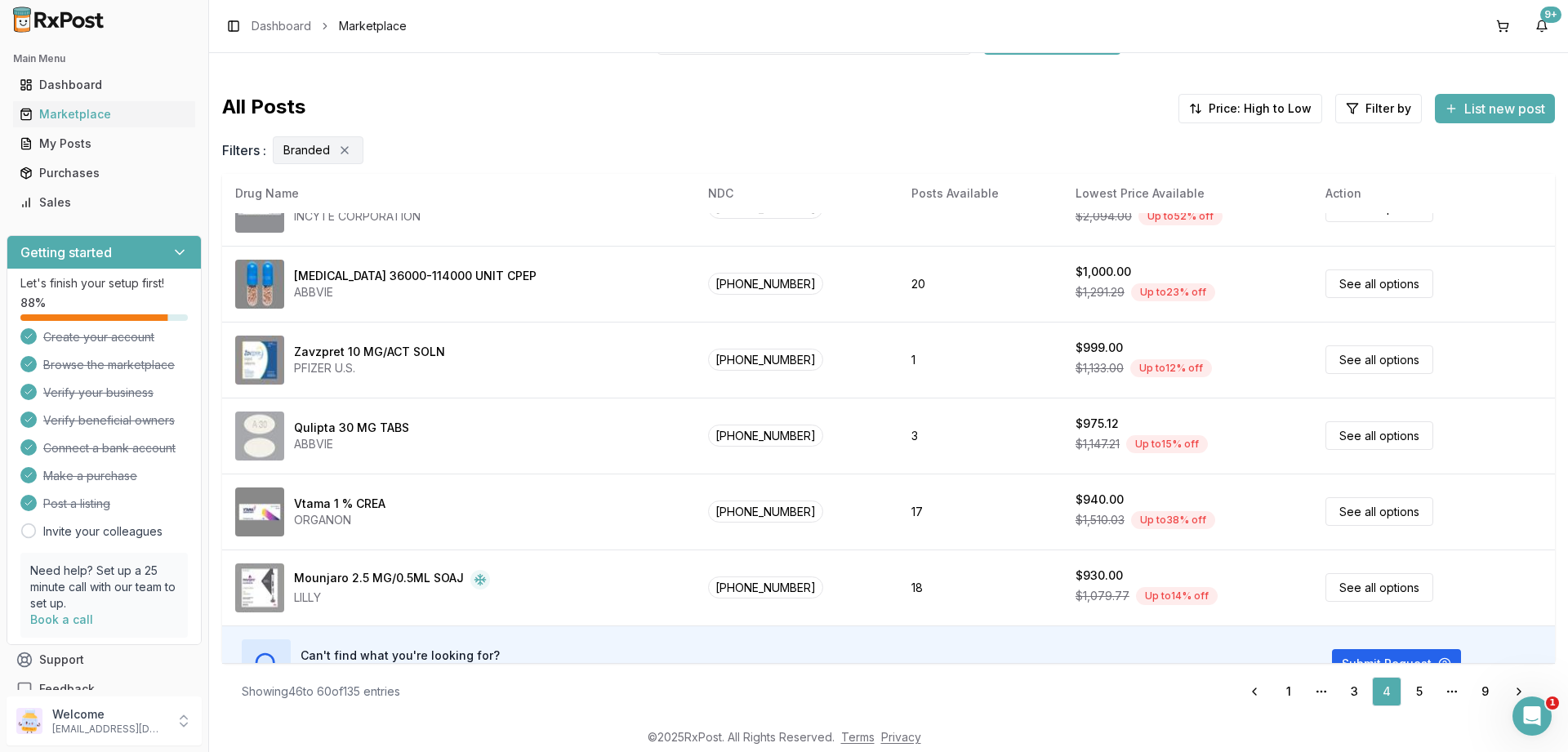
scroll to position [765, 0]
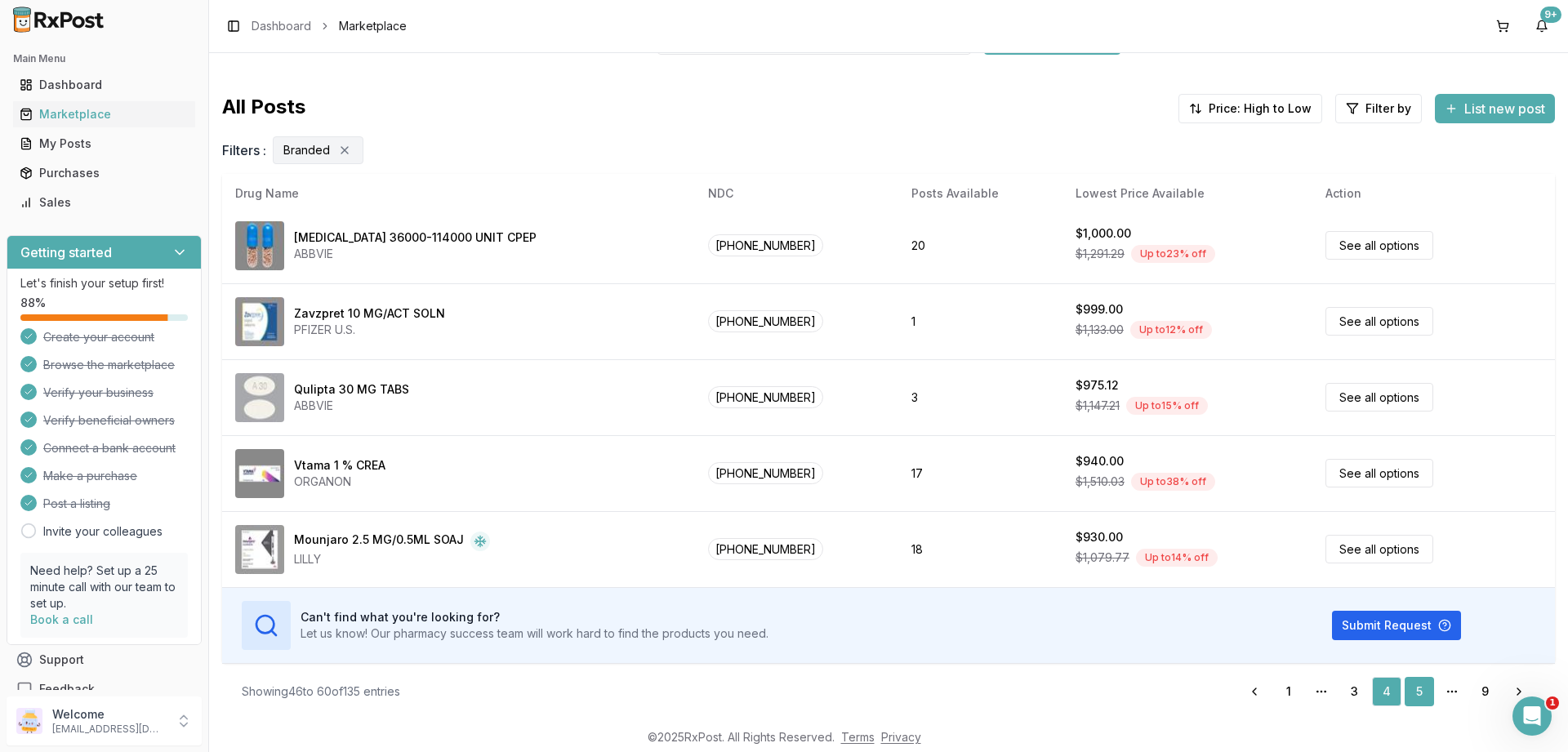
click at [1418, 687] on link "5" at bounding box center [1419, 691] width 30 height 30
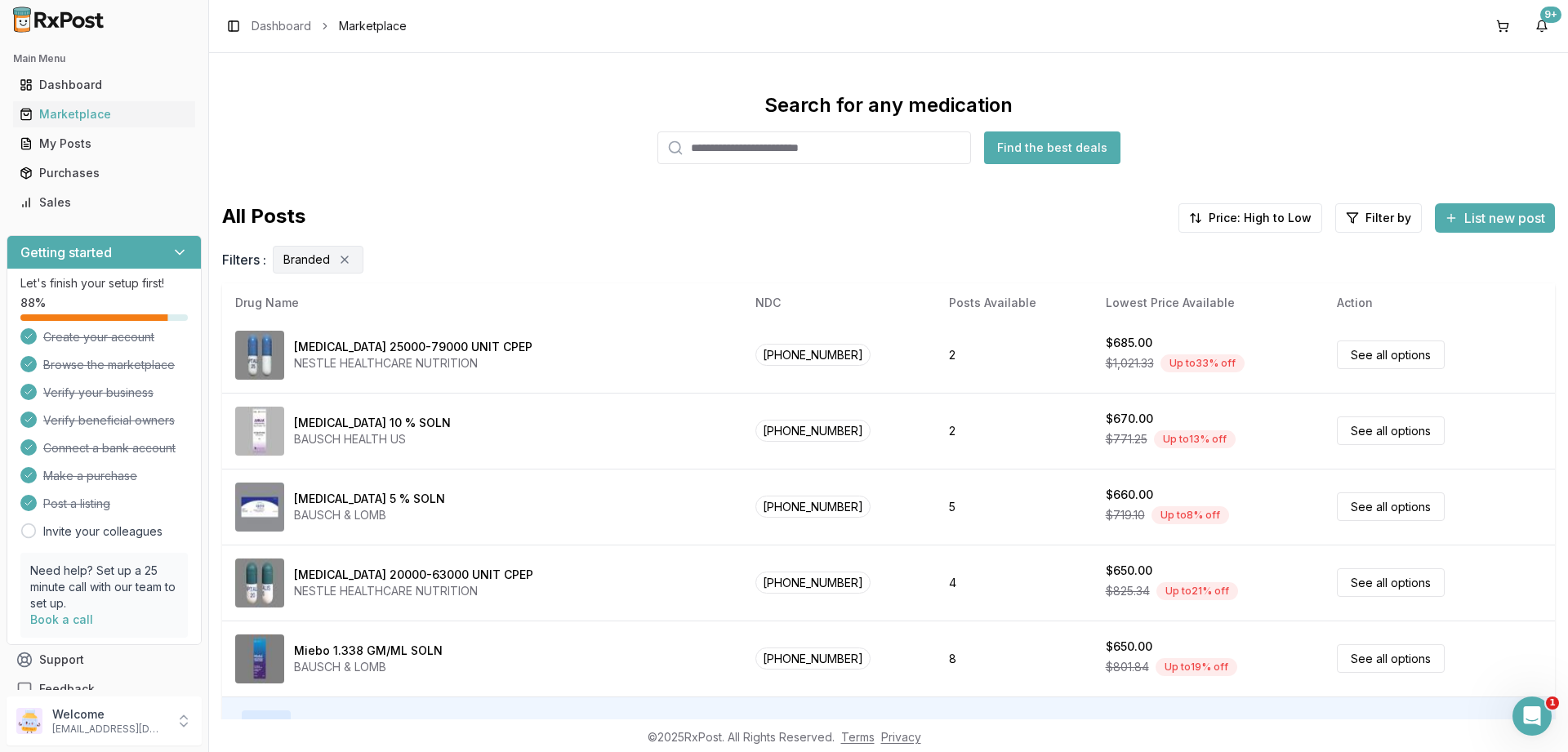
scroll to position [109, 0]
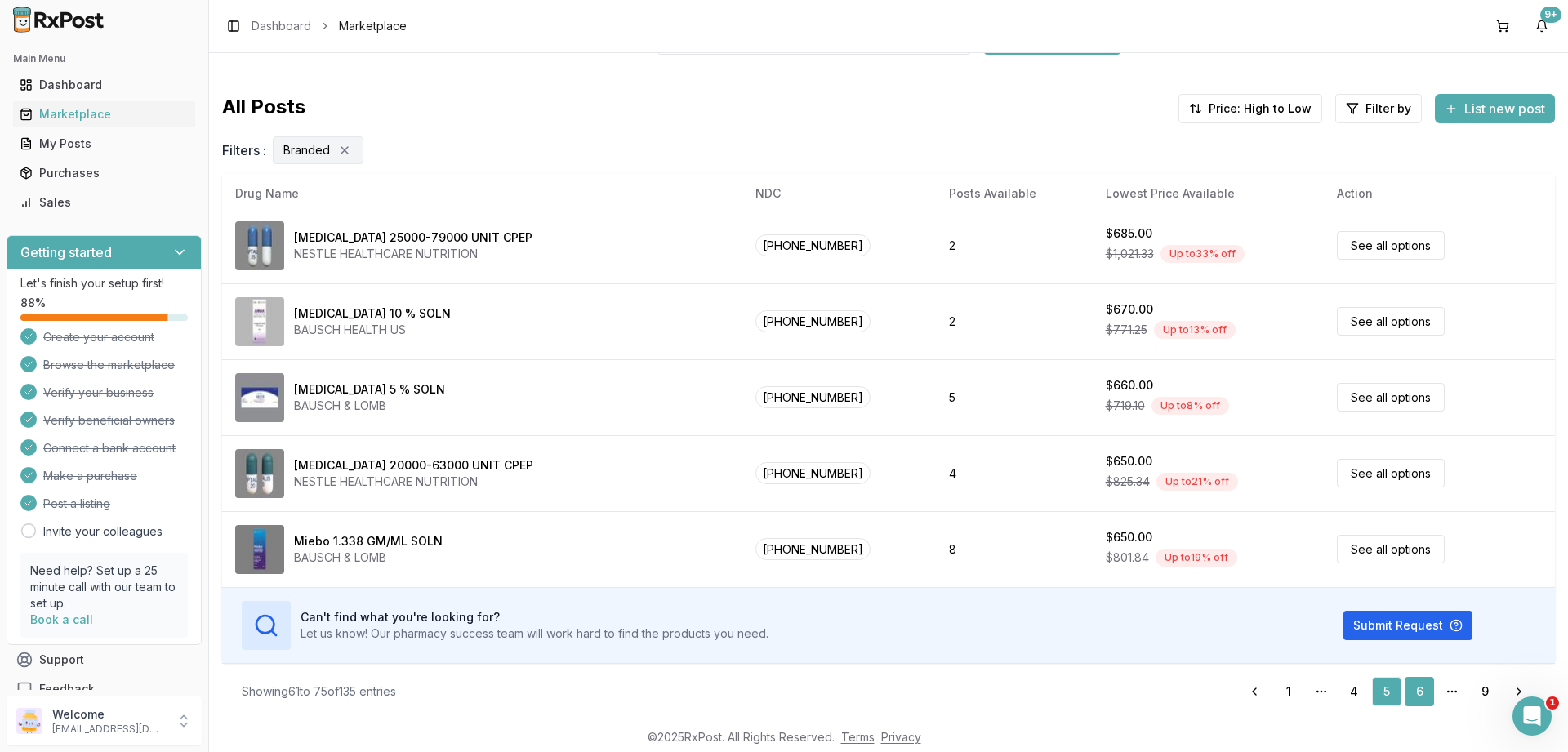
click at [1421, 688] on link "6" at bounding box center [1419, 691] width 30 height 30
